Goal: Download file/media

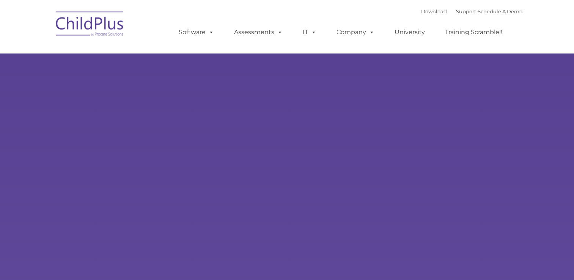
select select "MEDIUM"
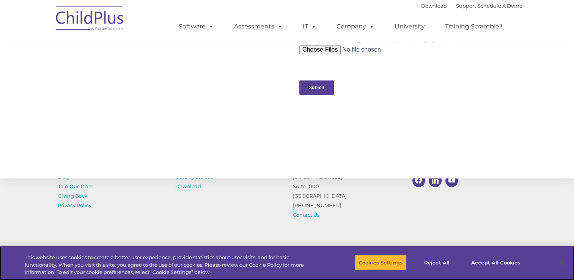
scroll to position [837, 0]
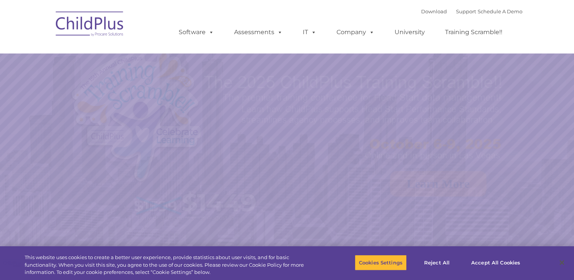
select select "MEDIUM"
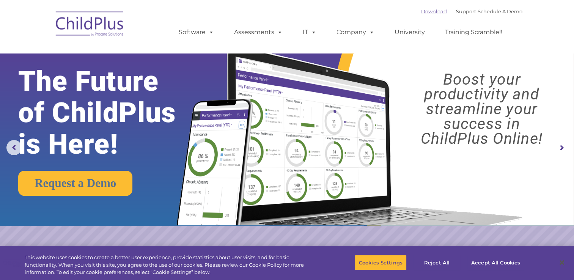
click at [425, 13] on link "Download" at bounding box center [434, 11] width 26 height 6
